Goal: Complete application form: Complete application form

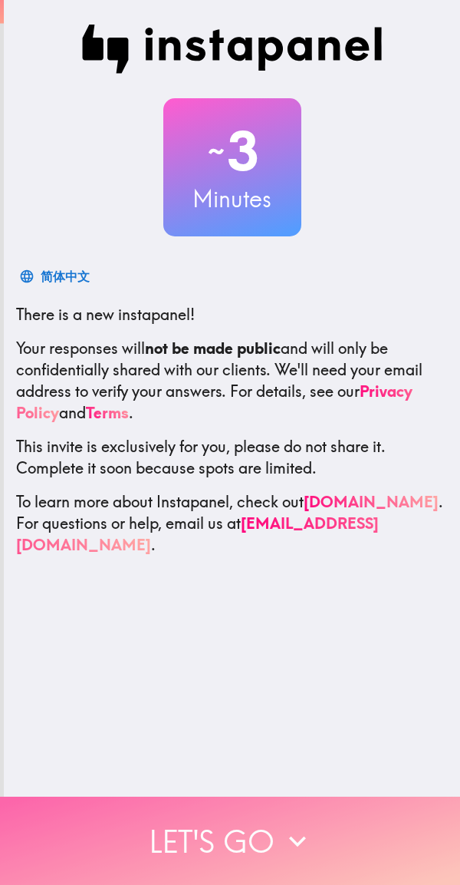
click at [286, 833] on icon "button" at bounding box center [298, 841] width 34 height 34
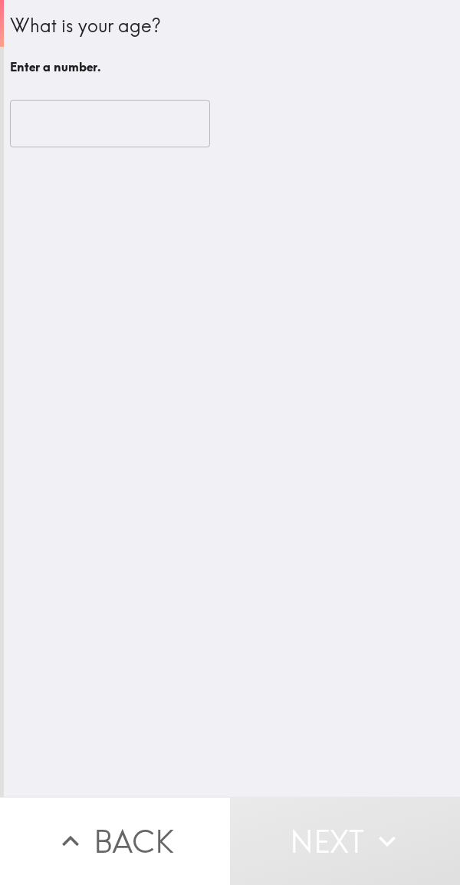
click at [115, 105] on input "number" at bounding box center [110, 124] width 200 height 48
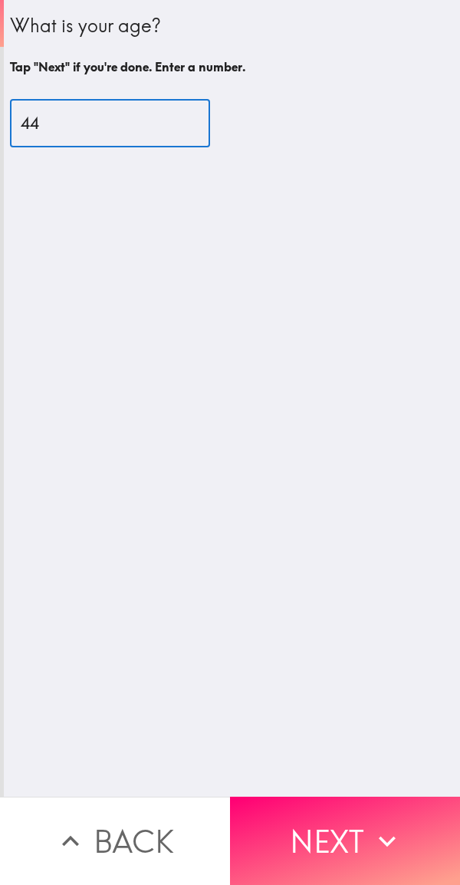
type input "44"
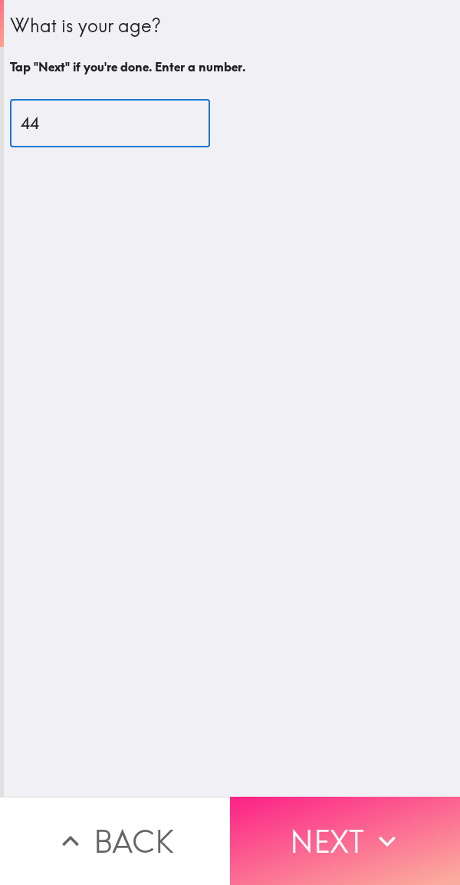
click at [306, 827] on button "Next" at bounding box center [345, 841] width 230 height 88
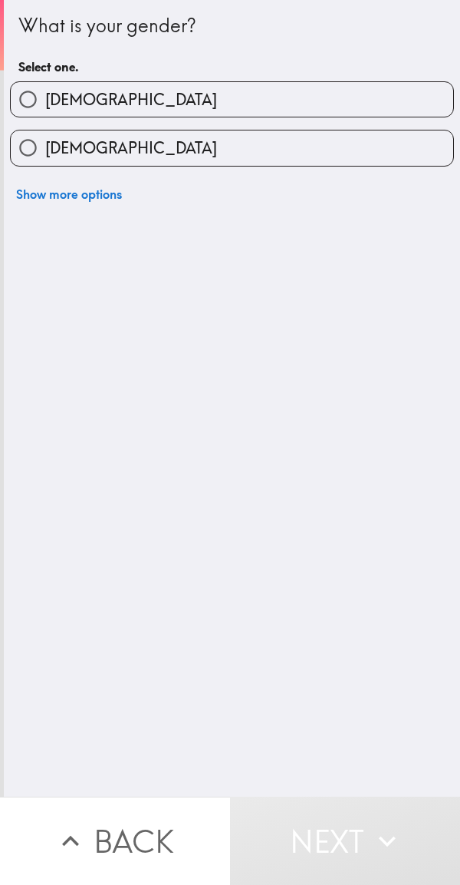
scroll to position [0, 6]
click at [110, 105] on label "[DEMOGRAPHIC_DATA]" at bounding box center [232, 99] width 443 height 35
click at [45, 105] on input "[DEMOGRAPHIC_DATA]" at bounding box center [28, 99] width 35 height 35
radio input "true"
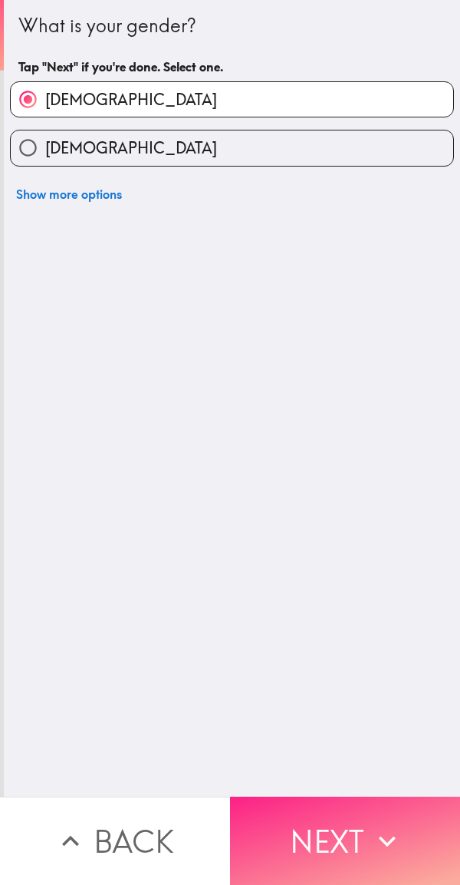
click at [303, 823] on button "Next" at bounding box center [345, 841] width 230 height 88
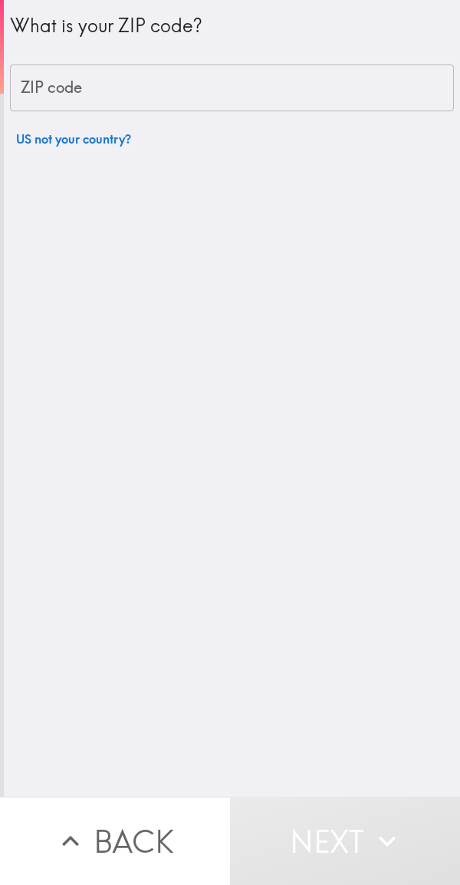
click at [259, 81] on input "ZIP code" at bounding box center [232, 88] width 444 height 48
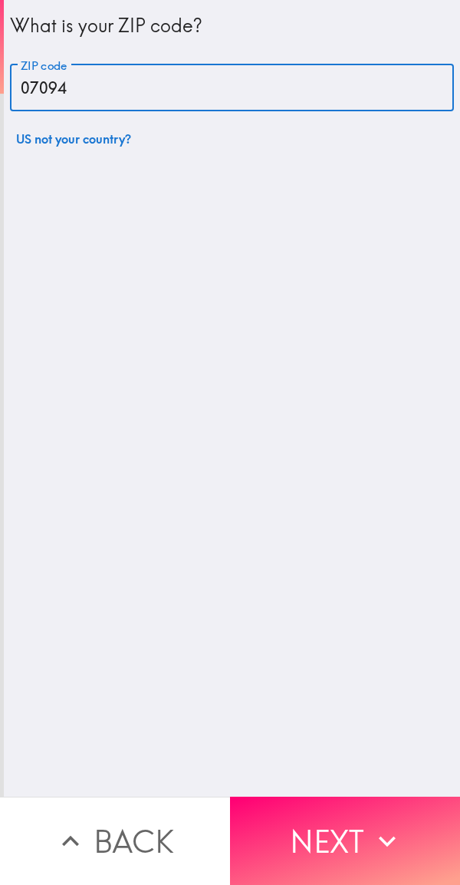
type input "07094"
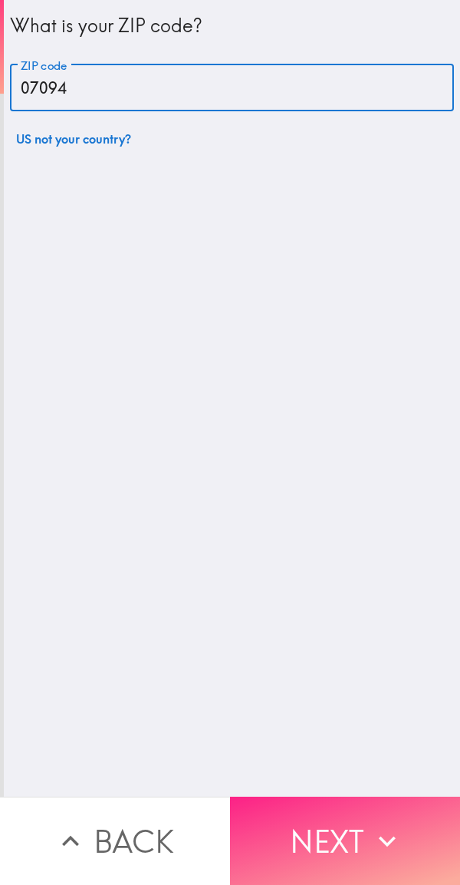
click at [305, 827] on button "Next" at bounding box center [345, 841] width 230 height 88
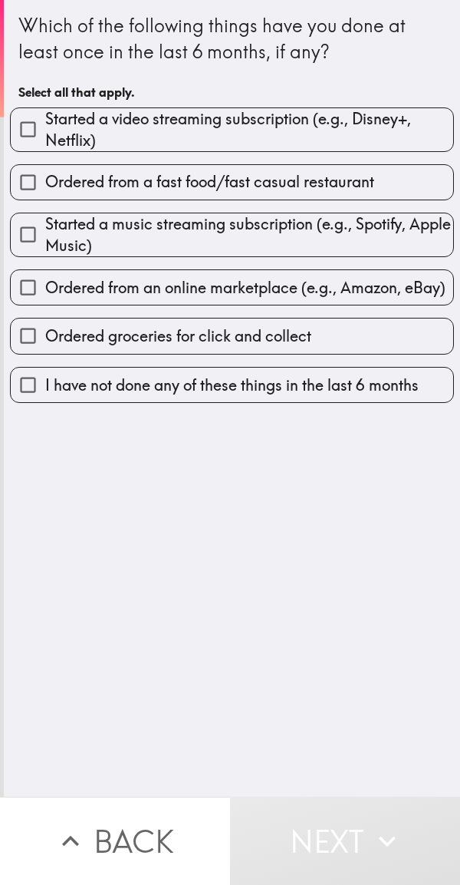
click at [367, 127] on span "Started a video streaming subscription (e.g., Disney+, Netflix)" at bounding box center [249, 129] width 408 height 43
click at [45, 127] on input "Started a video streaming subscription (e.g., Disney+, Netflix)" at bounding box center [28, 129] width 35 height 35
checkbox input "true"
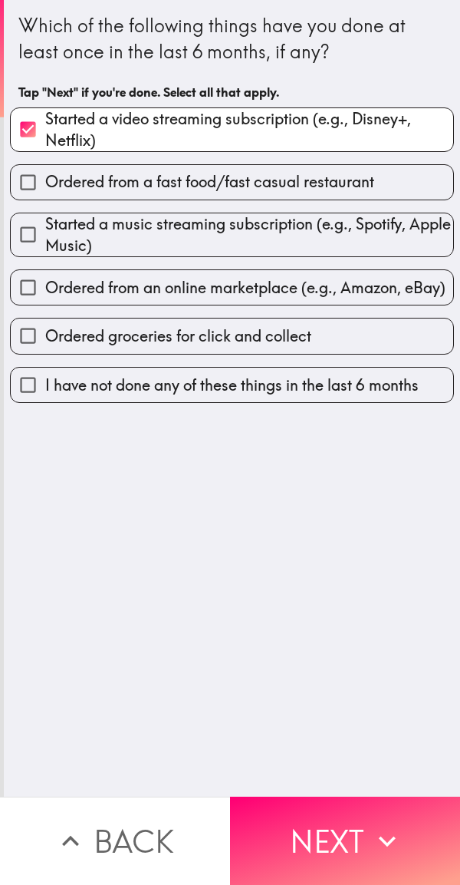
click at [323, 197] on label "Ordered from a fast food/fast casual restaurant" at bounding box center [232, 182] width 443 height 35
click at [45, 197] on input "Ordered from a fast food/fast casual restaurant" at bounding box center [28, 182] width 35 height 35
checkbox input "true"
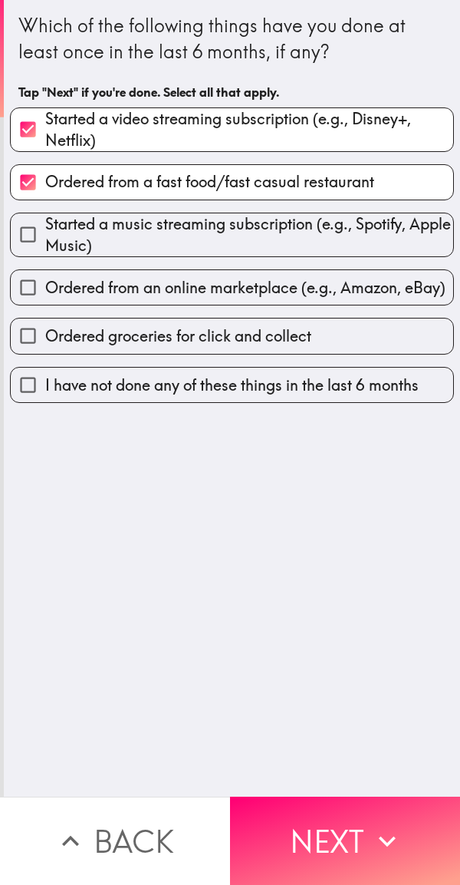
click at [318, 220] on span "Started a music streaming subscription (e.g., Spotify, Apple Music)" at bounding box center [249, 234] width 408 height 43
click at [45, 220] on input "Started a music streaming subscription (e.g., Spotify, Apple Music)" at bounding box center [28, 234] width 35 height 35
checkbox input "true"
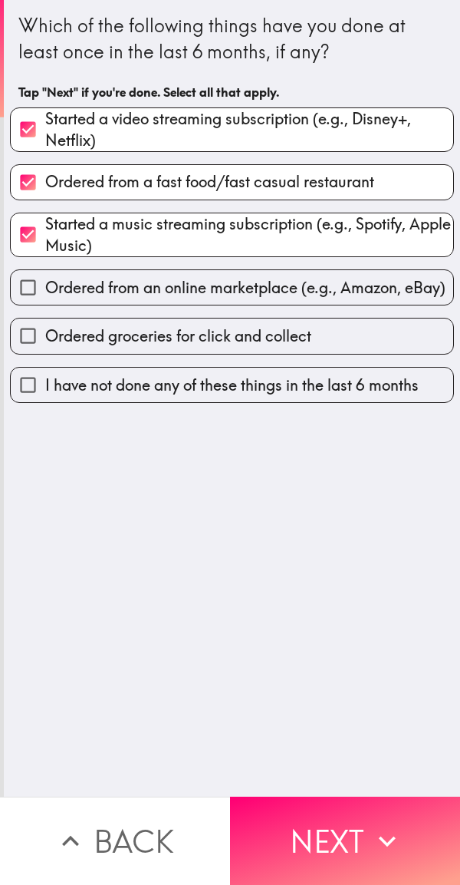
click at [295, 299] on span "Ordered from an online marketplace (e.g., Amazon, eBay)" at bounding box center [245, 287] width 401 height 21
click at [45, 301] on input "Ordered from an online marketplace (e.g., Amazon, eBay)" at bounding box center [28, 287] width 35 height 35
checkbox input "true"
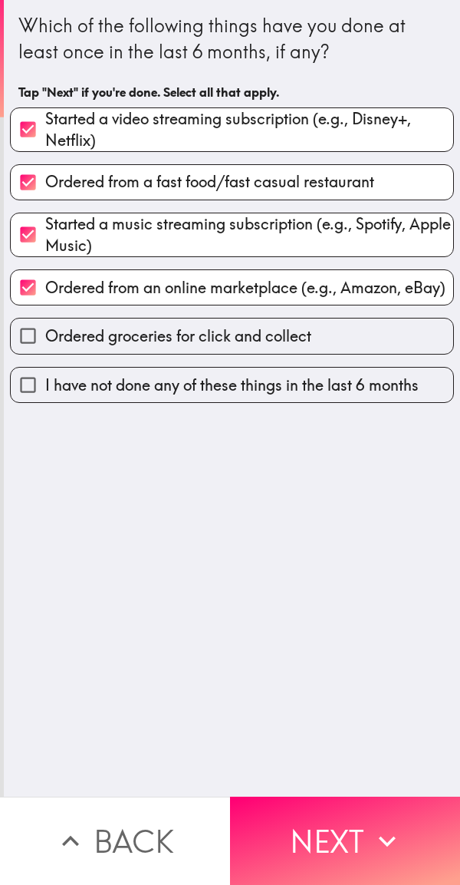
click at [288, 338] on span "Ordered groceries for click and collect" at bounding box center [178, 335] width 266 height 21
click at [45, 338] on input "Ordered groceries for click and collect" at bounding box center [28, 335] width 35 height 35
checkbox input "true"
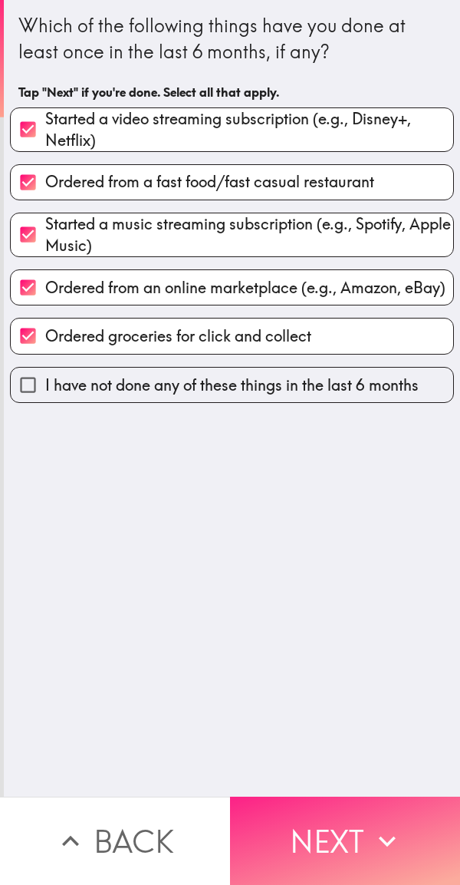
click at [345, 828] on button "Next" at bounding box center [345, 841] width 230 height 88
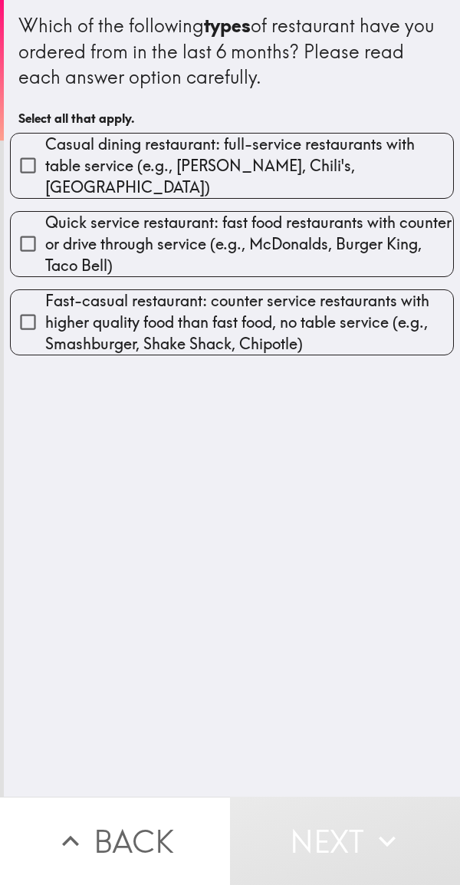
click at [314, 175] on span "Casual dining restaurant: full-service restaurants with table service (e.g., [P…" at bounding box center [249, 166] width 408 height 64
click at [45, 175] on input "Casual dining restaurant: full-service restaurants with table service (e.g., [P…" at bounding box center [28, 165] width 35 height 35
checkbox input "true"
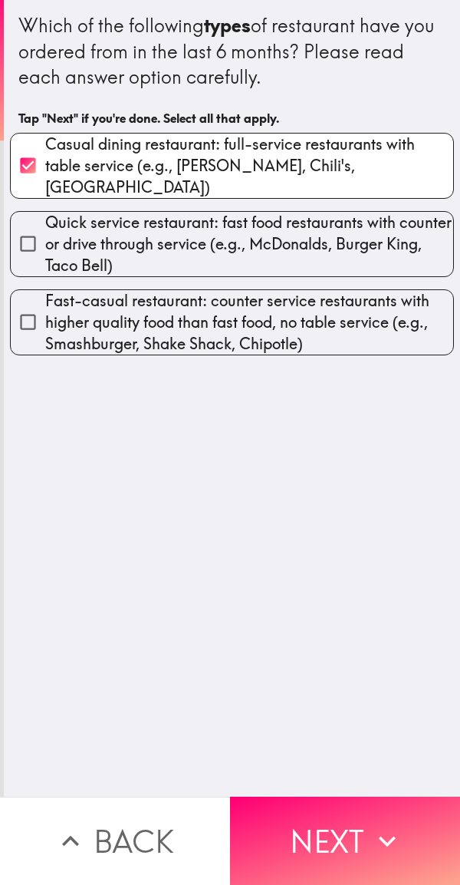
click at [312, 212] on span "Quick service restaurant: fast food restaurants with counter or drive through s…" at bounding box center [249, 244] width 408 height 64
click at [45, 226] on input "Quick service restaurant: fast food restaurants with counter or drive through s…" at bounding box center [28, 243] width 35 height 35
checkbox input "true"
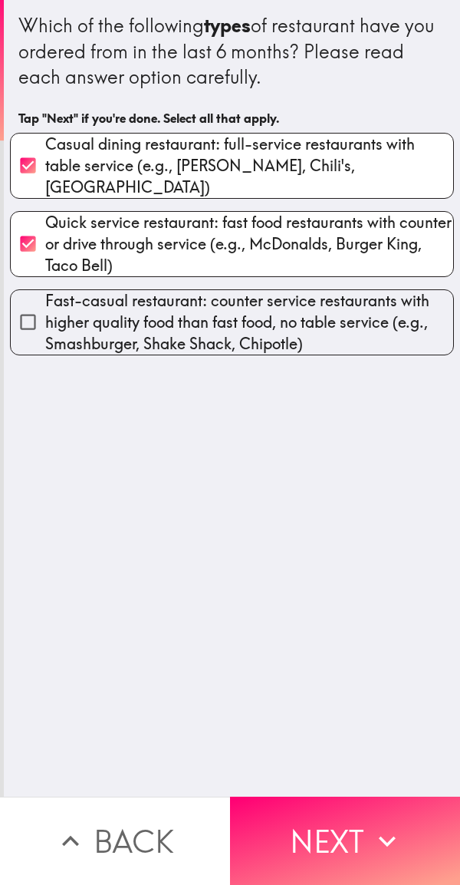
click at [305, 293] on span "Fast-casual restaurant: counter service restaurants with higher quality food th…" at bounding box center [249, 322] width 408 height 64
click at [45, 305] on input "Fast-casual restaurant: counter service restaurants with higher quality food th…" at bounding box center [28, 322] width 35 height 35
checkbox input "true"
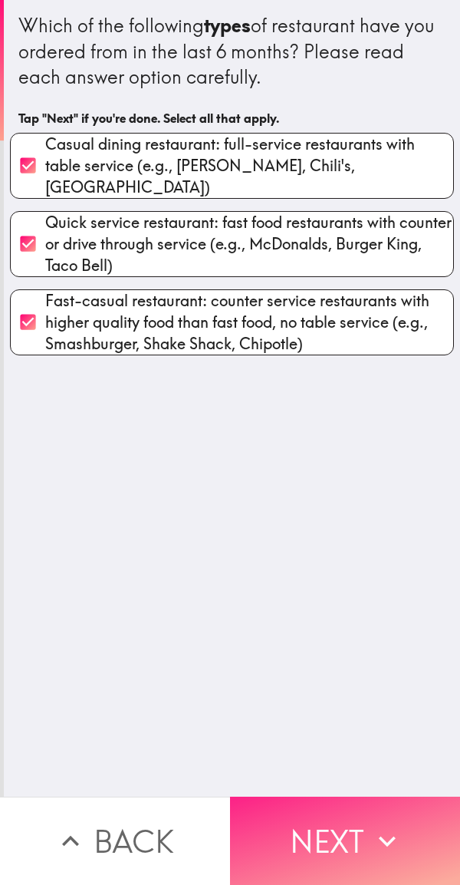
click at [317, 830] on button "Next" at bounding box center [345, 841] width 230 height 88
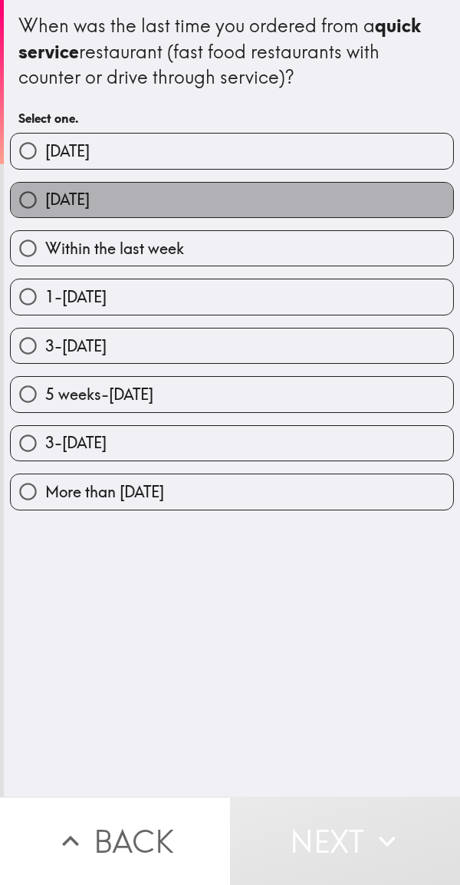
click at [305, 194] on label "[DATE]" at bounding box center [232, 200] width 443 height 35
click at [45, 194] on input "[DATE]" at bounding box center [28, 200] width 35 height 35
radio input "true"
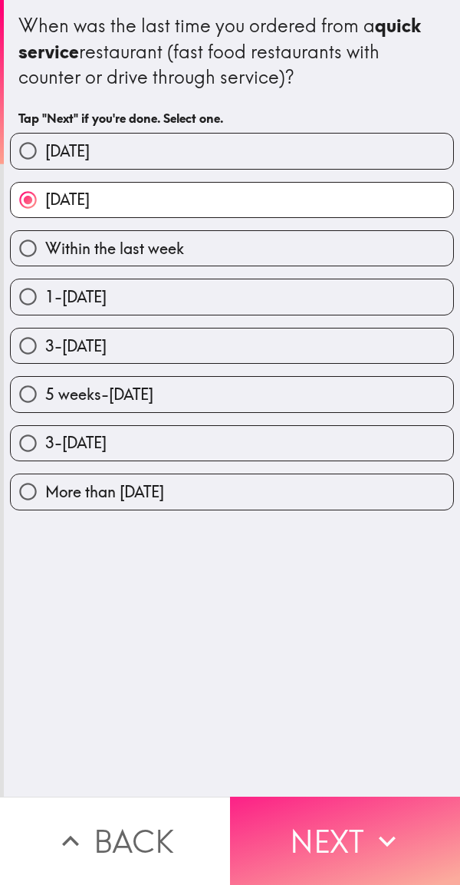
click at [305, 833] on button "Next" at bounding box center [345, 841] width 230 height 88
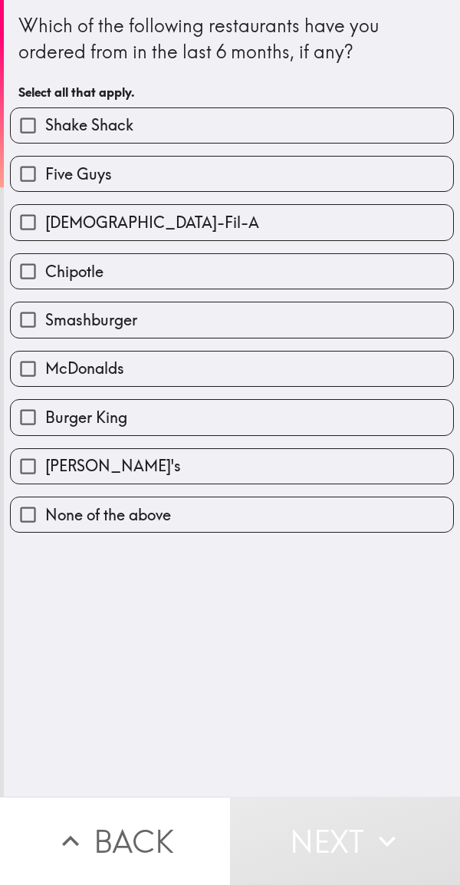
click at [271, 122] on label "Shake Shack" at bounding box center [232, 125] width 443 height 35
click at [45, 122] on input "Shake Shack" at bounding box center [28, 125] width 35 height 35
checkbox input "true"
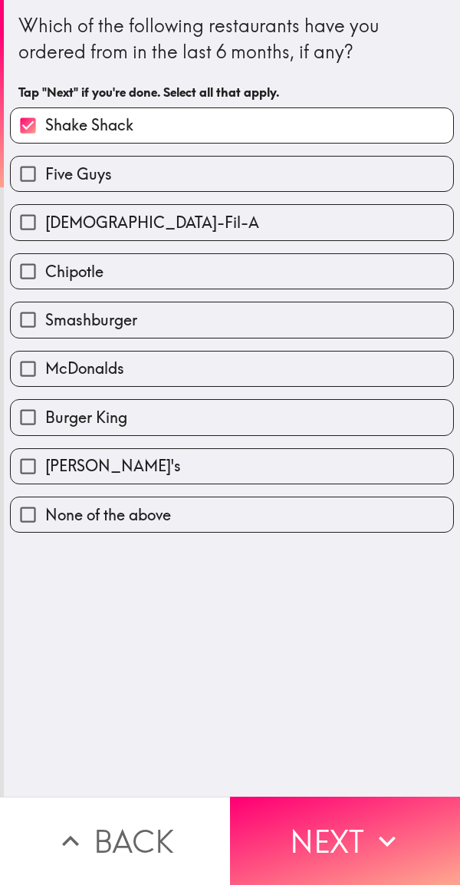
click at [275, 160] on label "Five Guys" at bounding box center [232, 174] width 443 height 35
click at [45, 160] on input "Five Guys" at bounding box center [28, 174] width 35 height 35
checkbox input "true"
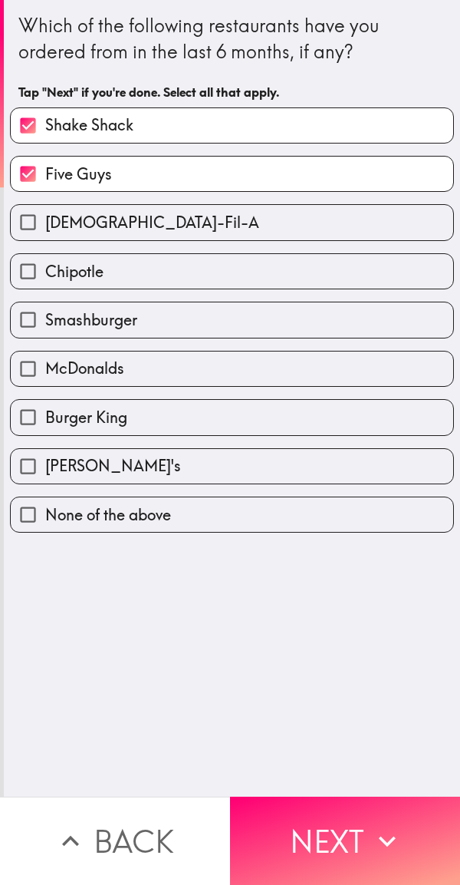
click at [263, 205] on label "[DEMOGRAPHIC_DATA]-Fil-A" at bounding box center [232, 222] width 443 height 35
click at [45, 205] on input "[DEMOGRAPHIC_DATA]-Fil-A" at bounding box center [28, 222] width 35 height 35
checkbox input "true"
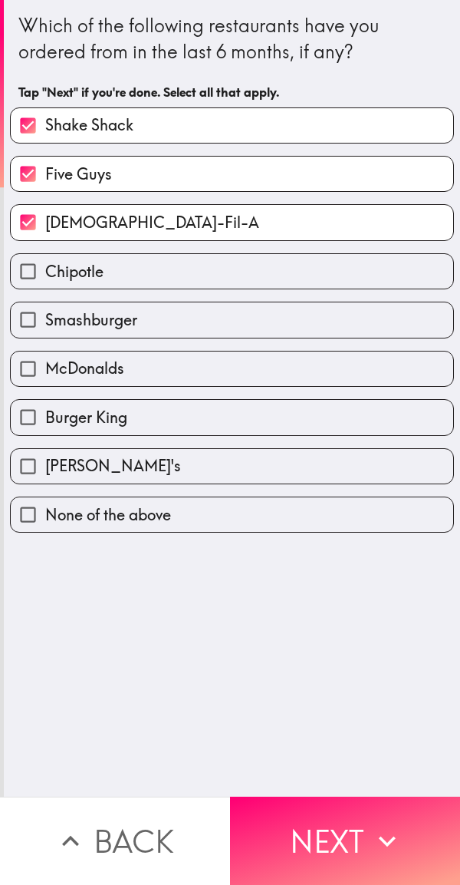
click at [276, 269] on label "Chipotle" at bounding box center [232, 271] width 443 height 35
click at [45, 269] on input "Chipotle" at bounding box center [28, 271] width 35 height 35
checkbox input "true"
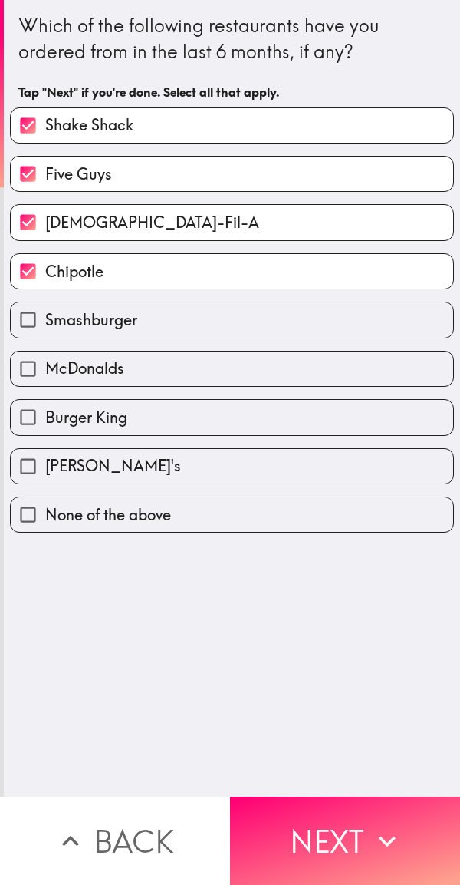
click at [269, 305] on label "Smashburger" at bounding box center [232, 319] width 443 height 35
click at [45, 305] on input "Smashburger" at bounding box center [28, 319] width 35 height 35
checkbox input "true"
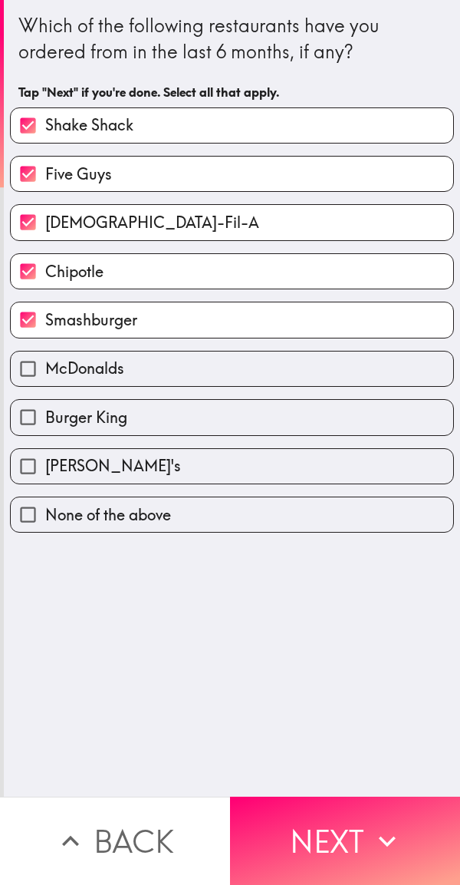
click at [253, 358] on label "McDonalds" at bounding box center [232, 368] width 443 height 35
click at [45, 358] on input "McDonalds" at bounding box center [28, 368] width 35 height 35
checkbox input "true"
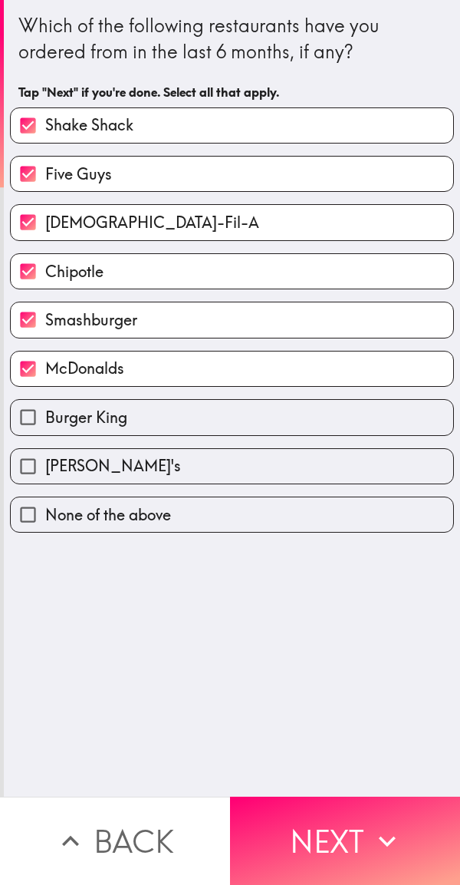
click at [244, 407] on label "Burger King" at bounding box center [232, 417] width 443 height 35
click at [45, 407] on input "Burger King" at bounding box center [28, 417] width 35 height 35
checkbox input "true"
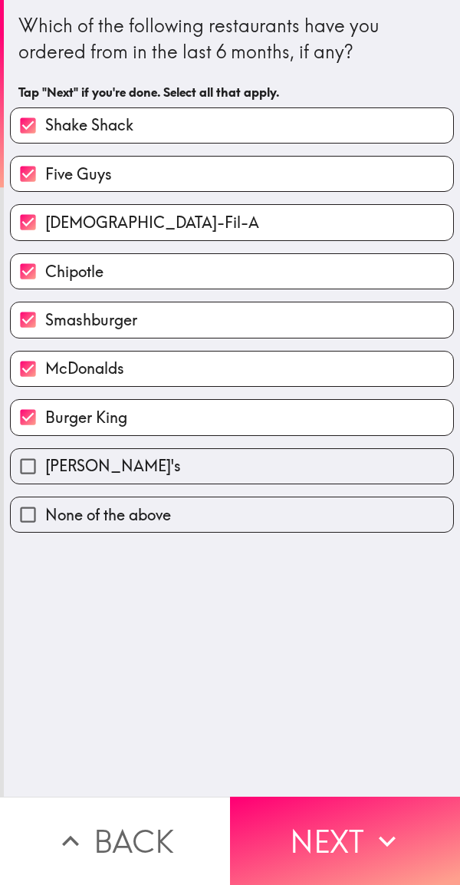
click at [225, 450] on label "[PERSON_NAME]'s" at bounding box center [232, 466] width 443 height 35
click at [45, 450] on input "[PERSON_NAME]'s" at bounding box center [28, 466] width 35 height 35
checkbox input "true"
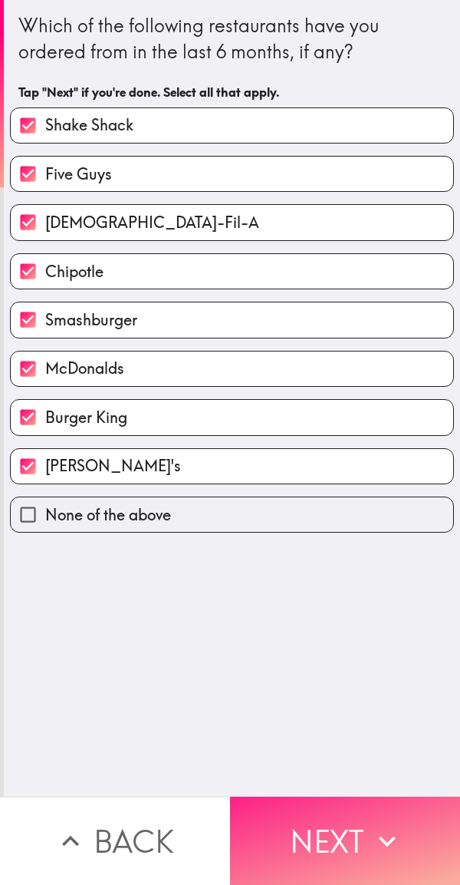
click at [312, 834] on button "Next" at bounding box center [345, 841] width 230 height 88
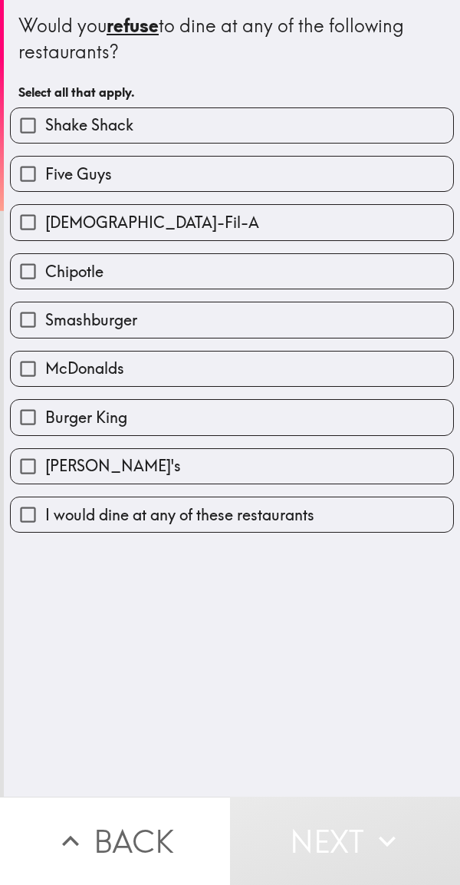
click at [256, 134] on label "Shake Shack" at bounding box center [232, 125] width 443 height 35
click at [45, 134] on input "Shake Shack" at bounding box center [28, 125] width 35 height 35
checkbox input "true"
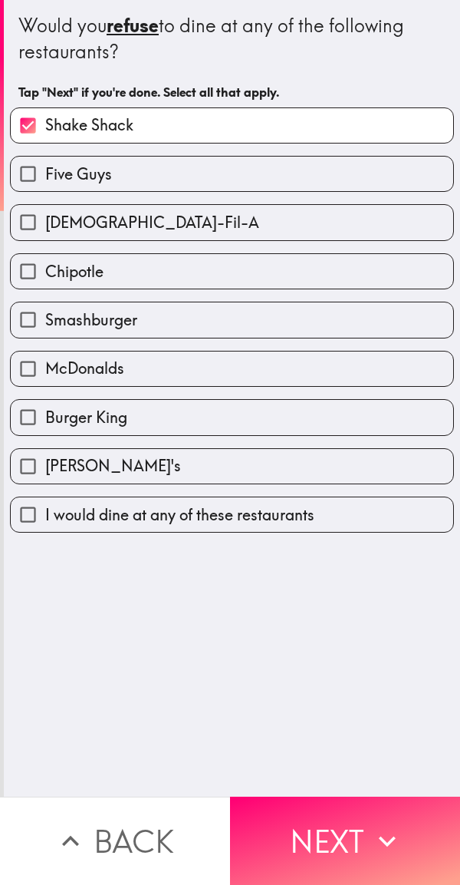
click at [240, 178] on label "Five Guys" at bounding box center [232, 174] width 443 height 35
click at [45, 178] on input "Five Guys" at bounding box center [28, 174] width 35 height 35
checkbox input "true"
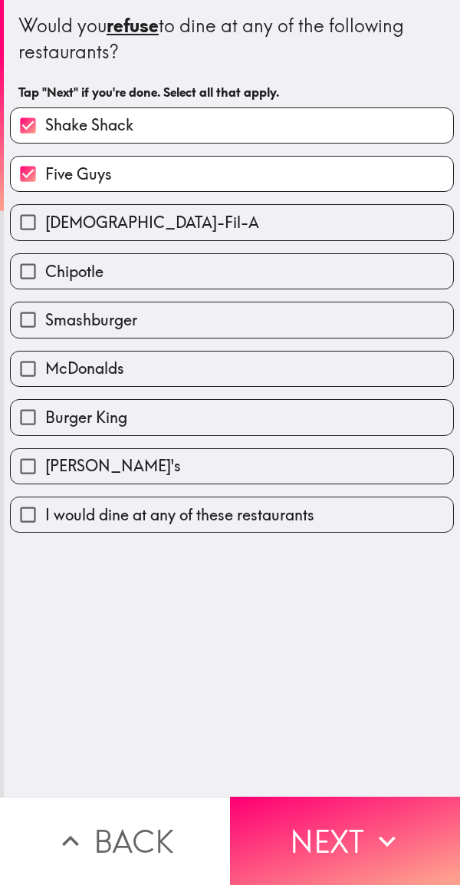
click at [220, 222] on label "[DEMOGRAPHIC_DATA]-Fil-A" at bounding box center [232, 222] width 443 height 35
click at [45, 222] on input "[DEMOGRAPHIC_DATA]-Fil-A" at bounding box center [28, 222] width 35 height 35
checkbox input "true"
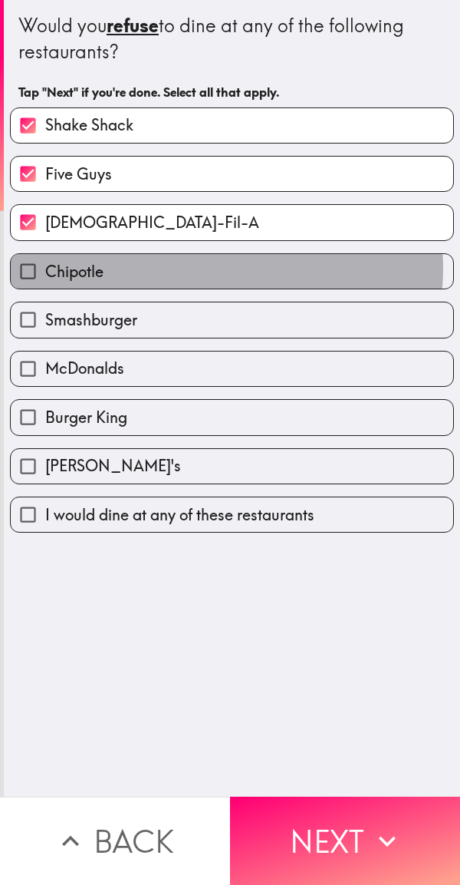
click at [207, 269] on label "Chipotle" at bounding box center [232, 271] width 443 height 35
click at [45, 269] on input "Chipotle" at bounding box center [28, 271] width 35 height 35
checkbox input "true"
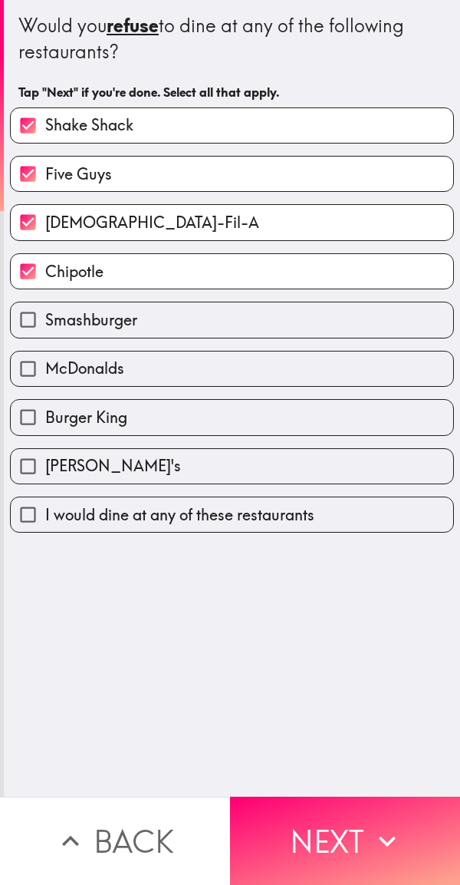
click at [196, 315] on label "Smashburger" at bounding box center [232, 319] width 443 height 35
click at [45, 315] on input "Smashburger" at bounding box center [28, 319] width 35 height 35
checkbox input "true"
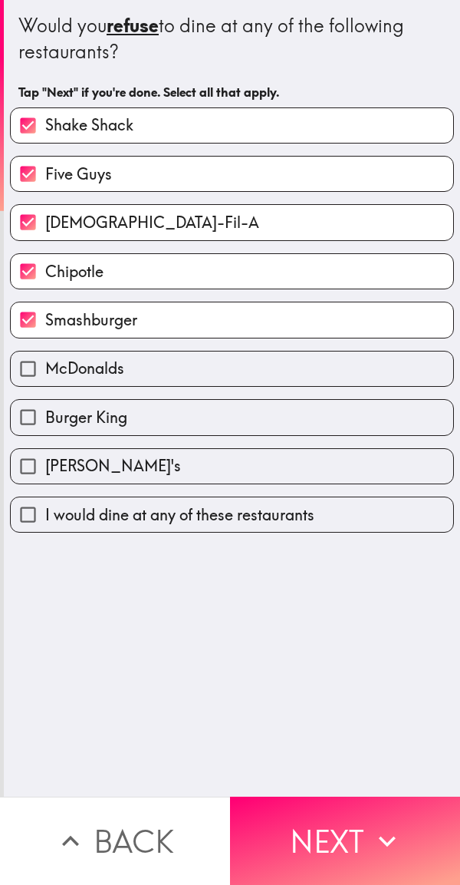
click at [187, 359] on label "McDonalds" at bounding box center [232, 368] width 443 height 35
click at [45, 359] on input "McDonalds" at bounding box center [28, 368] width 35 height 35
checkbox input "true"
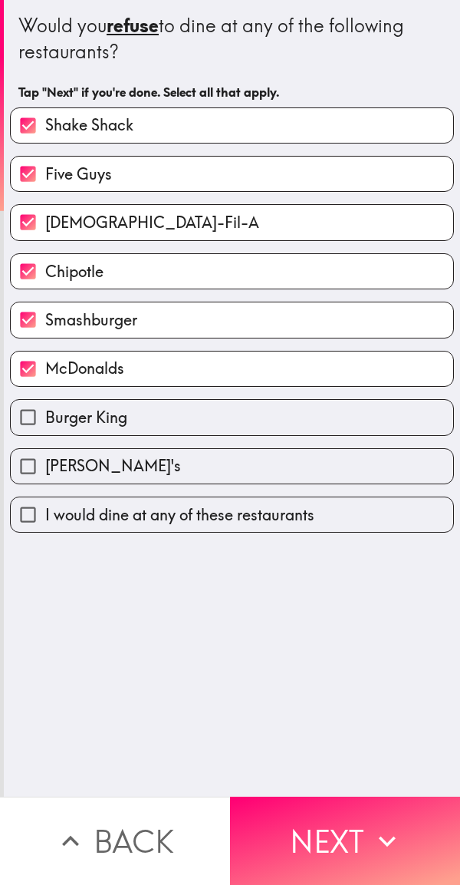
click at [186, 413] on label "Burger King" at bounding box center [232, 417] width 443 height 35
click at [45, 413] on input "Burger King" at bounding box center [28, 417] width 35 height 35
checkbox input "true"
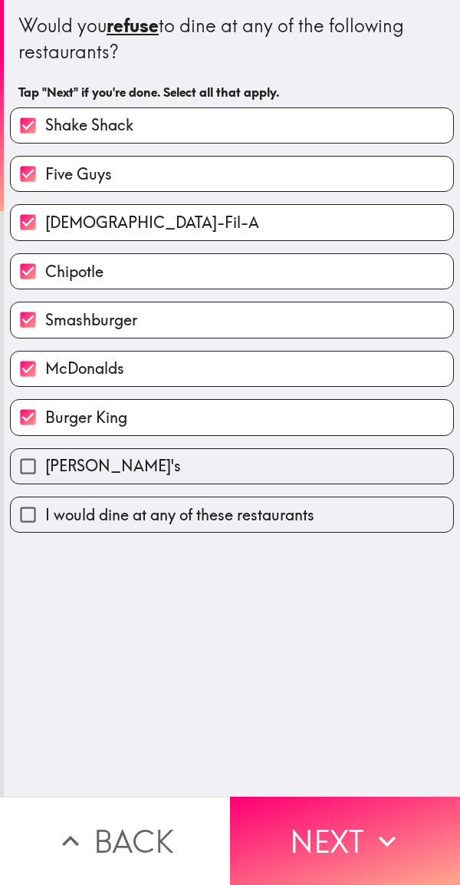
click at [178, 455] on label "[PERSON_NAME]'s" at bounding box center [232, 466] width 443 height 35
click at [45, 455] on input "[PERSON_NAME]'s" at bounding box center [28, 466] width 35 height 35
checkbox input "true"
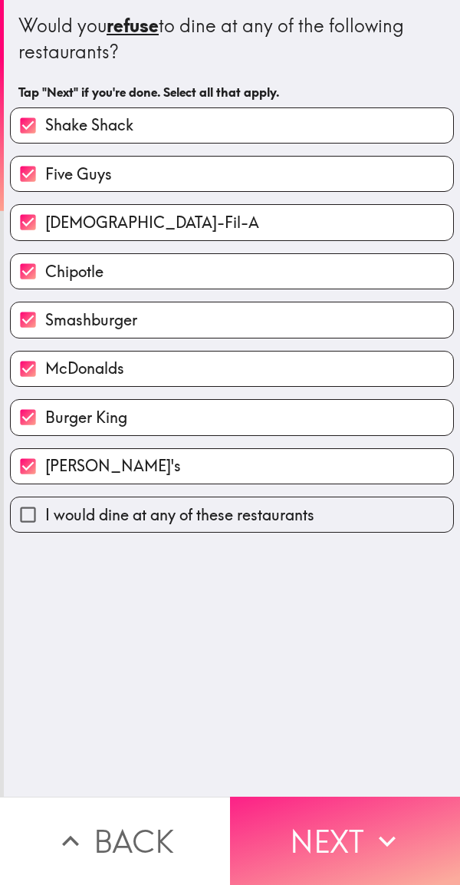
click at [302, 823] on button "Next" at bounding box center [345, 841] width 230 height 88
